Goal: Task Accomplishment & Management: Manage account settings

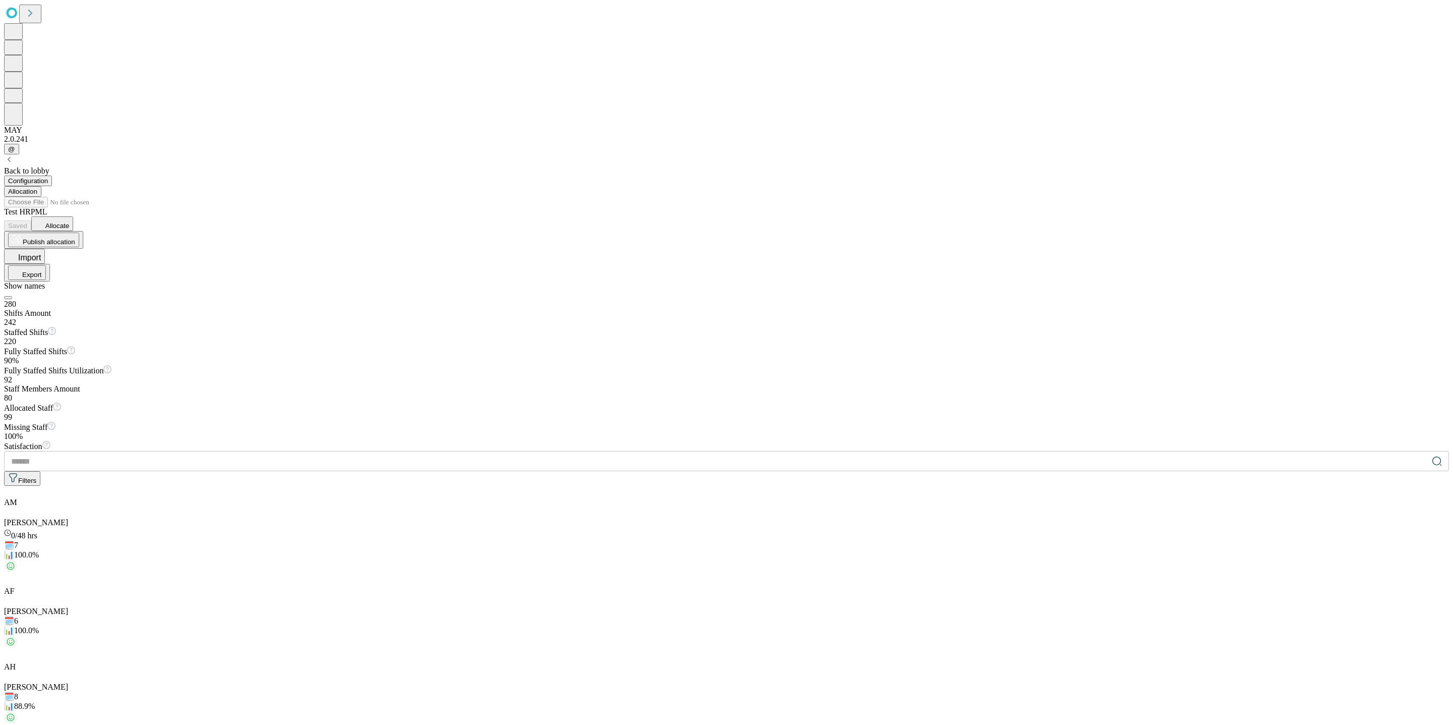
scroll to position [2446, 0]
click at [66, 167] on div "Back to lobby" at bounding box center [726, 171] width 1445 height 9
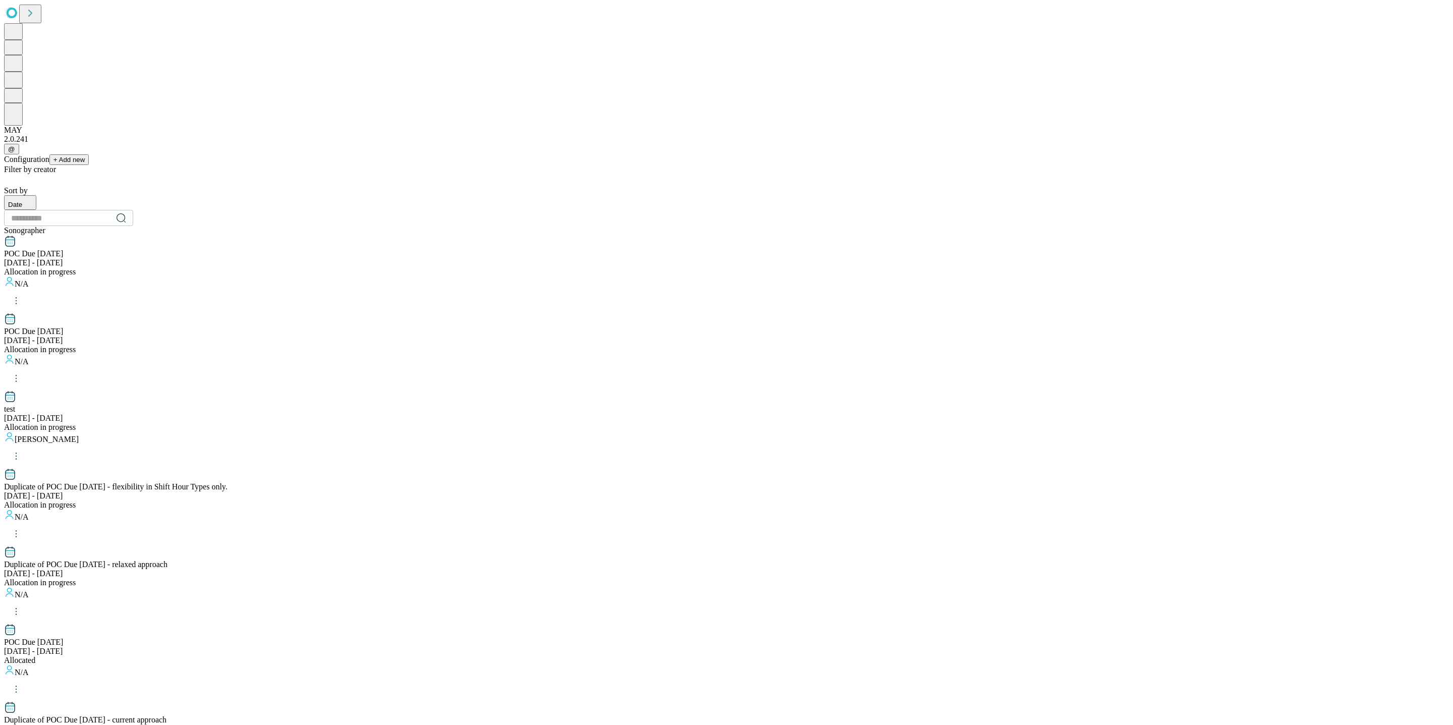
scroll to position [725, 0]
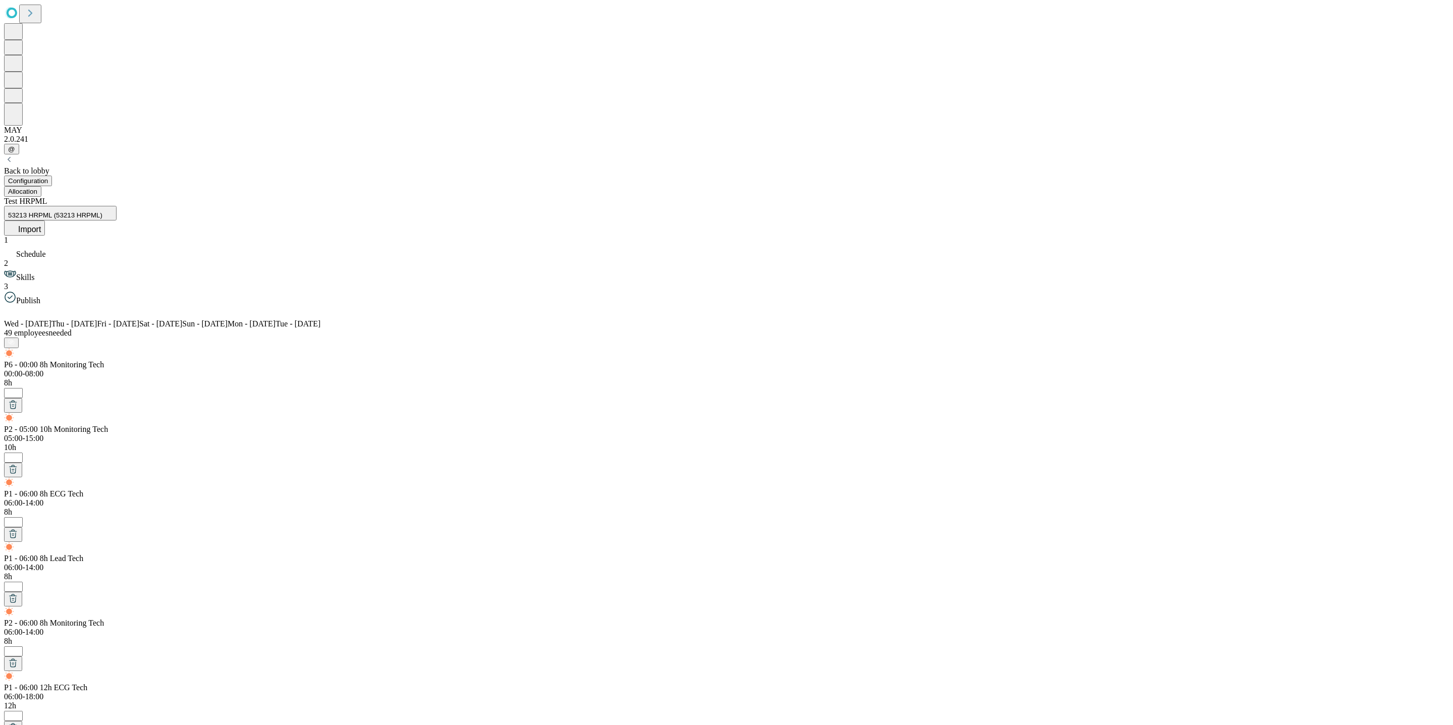
click at [41, 186] on button "Allocation" at bounding box center [22, 191] width 37 height 11
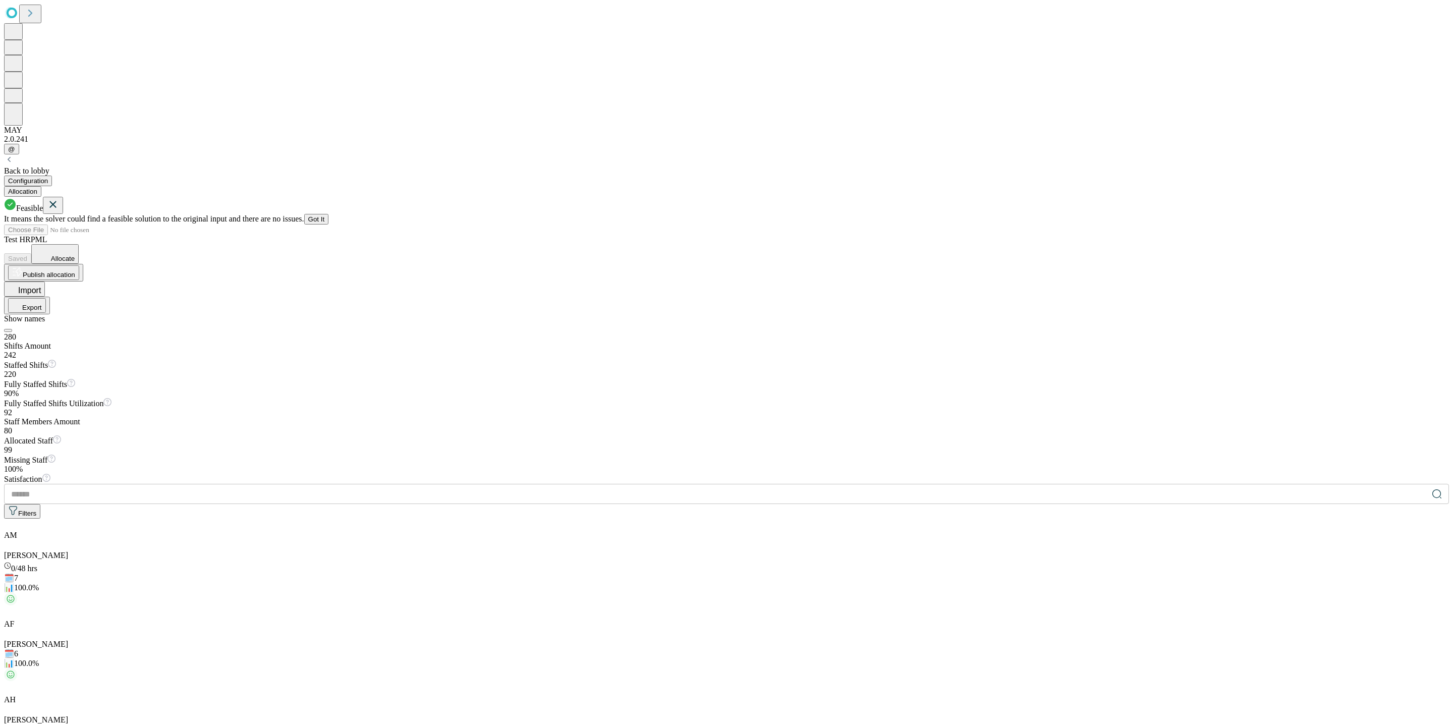
click at [59, 198] on icon at bounding box center [53, 204] width 12 height 13
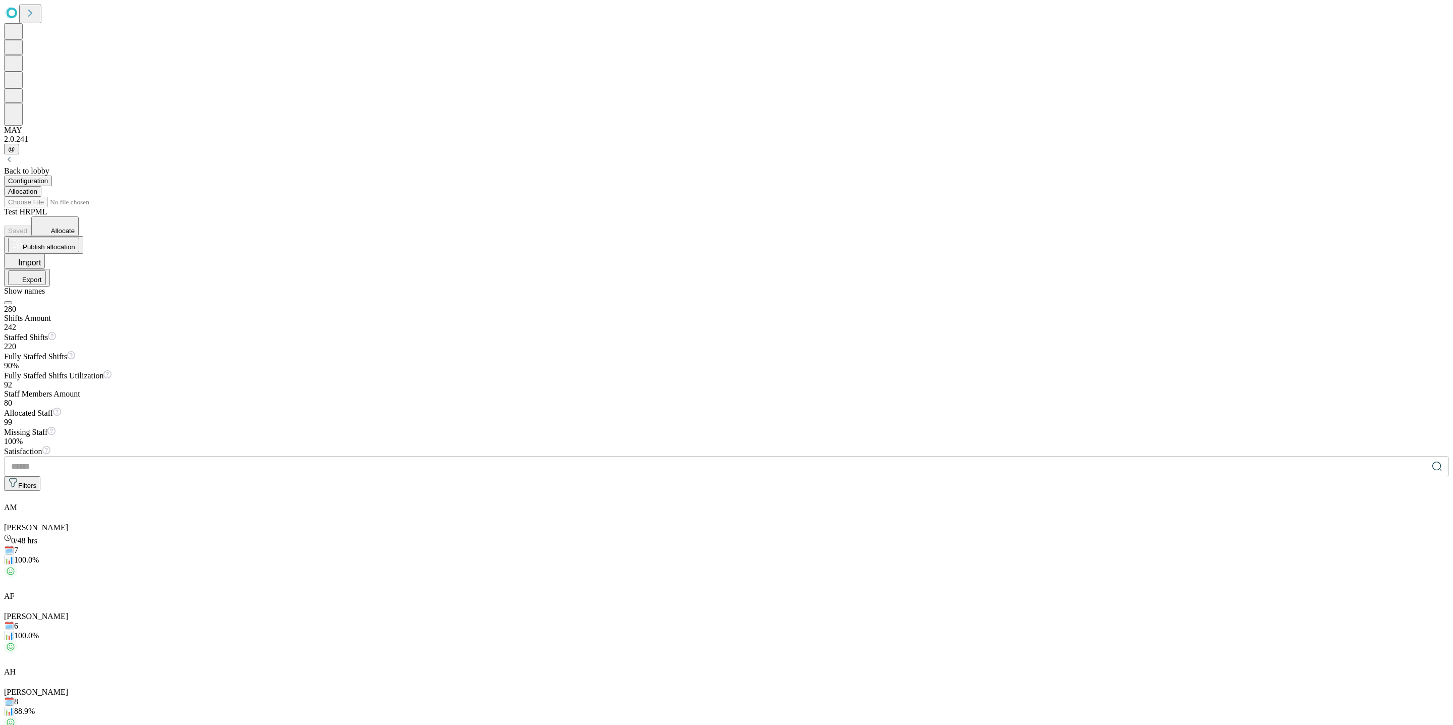
click at [75, 227] on span "Allocate" at bounding box center [63, 231] width 24 height 8
